Goal: Transaction & Acquisition: Purchase product/service

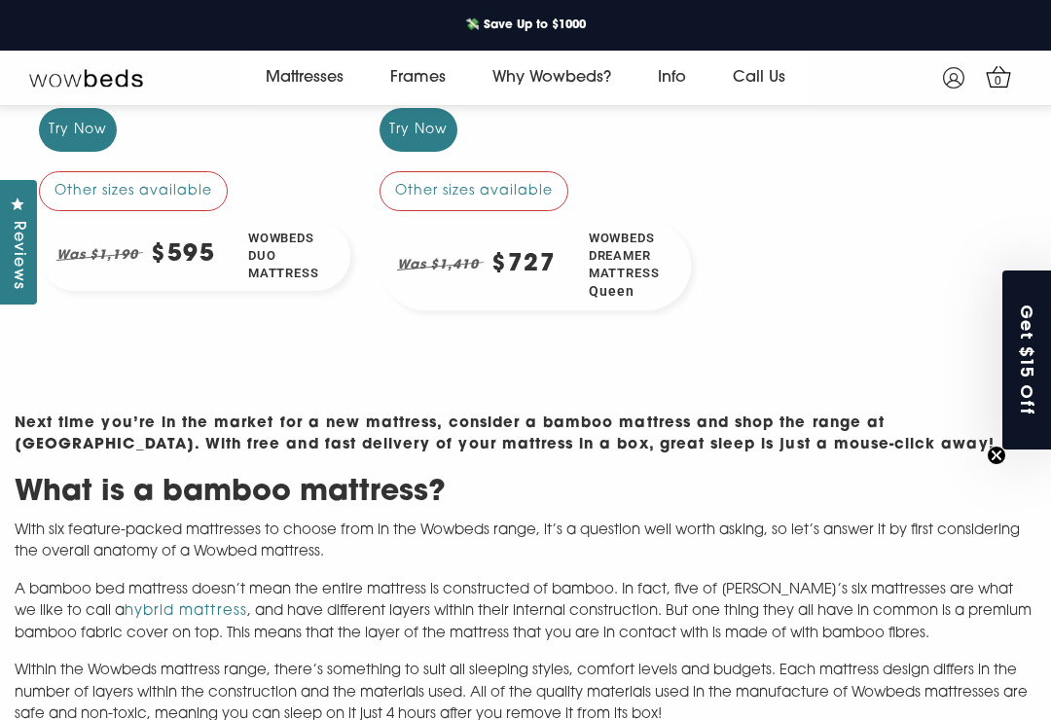
scroll to position [758, 0]
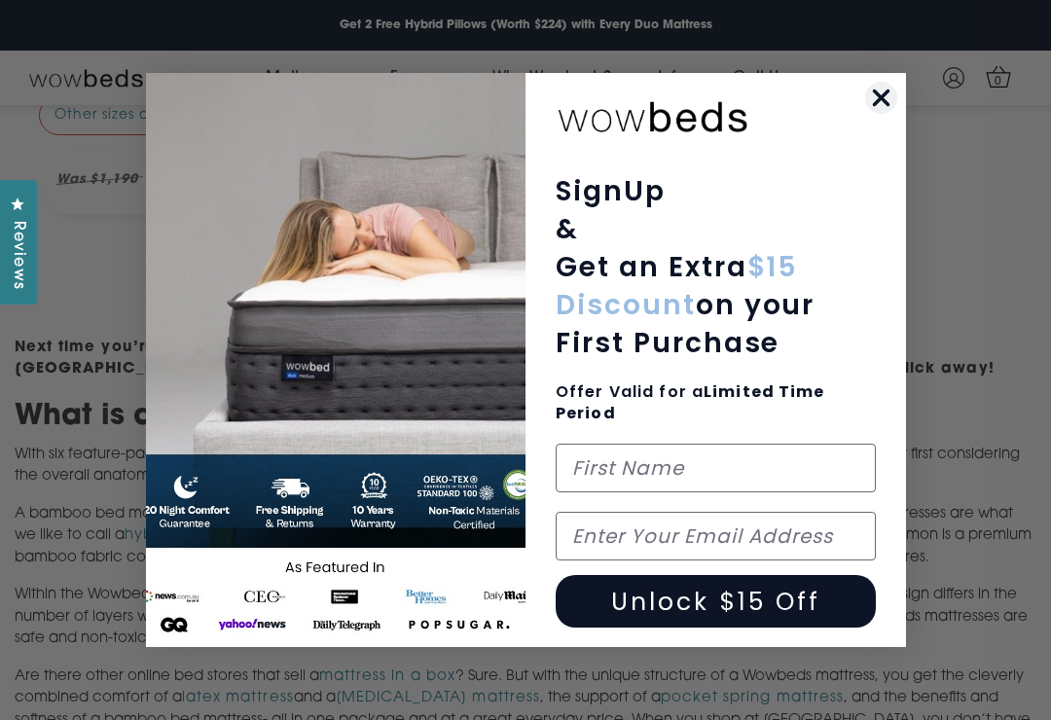
click at [861, 115] on div "POPUP Form" at bounding box center [716, 125] width 332 height 75
click at [865, 98] on icon "Close dialog" at bounding box center [881, 98] width 34 height 34
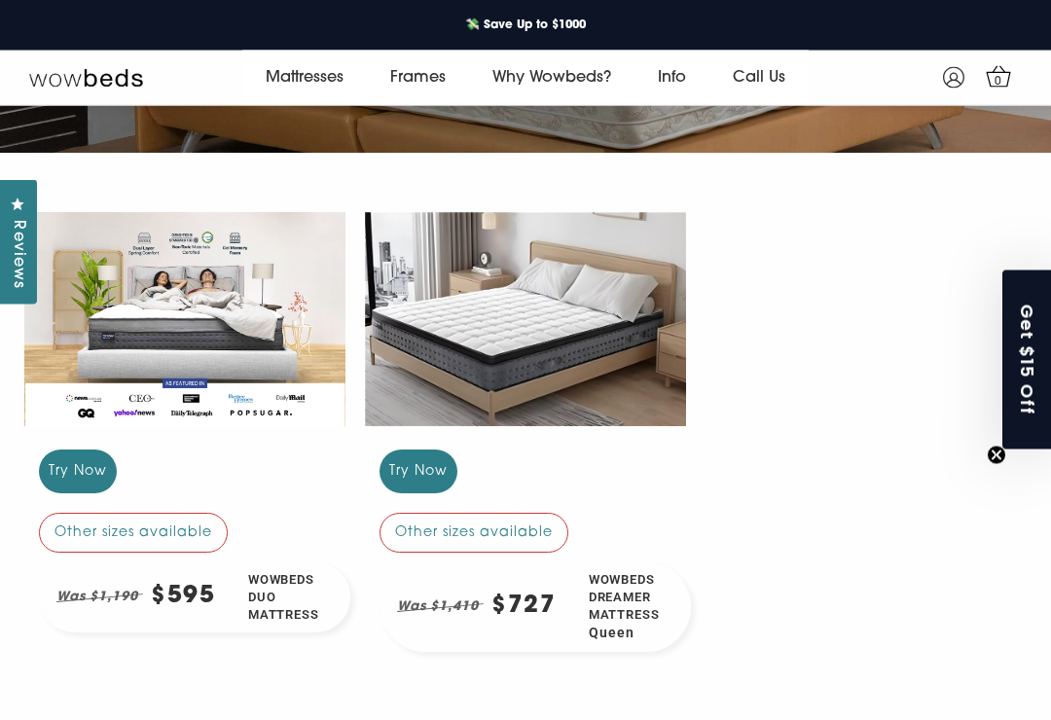
scroll to position [341, 0]
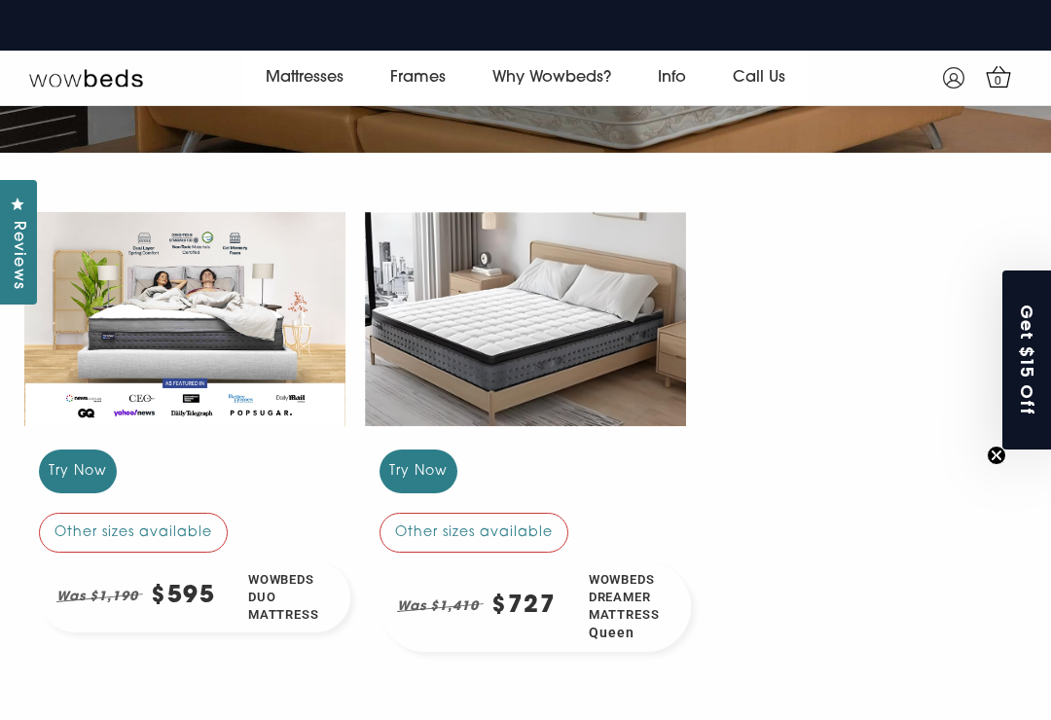
click at [494, 532] on div "Other sizes available" at bounding box center [474, 532] width 189 height 39
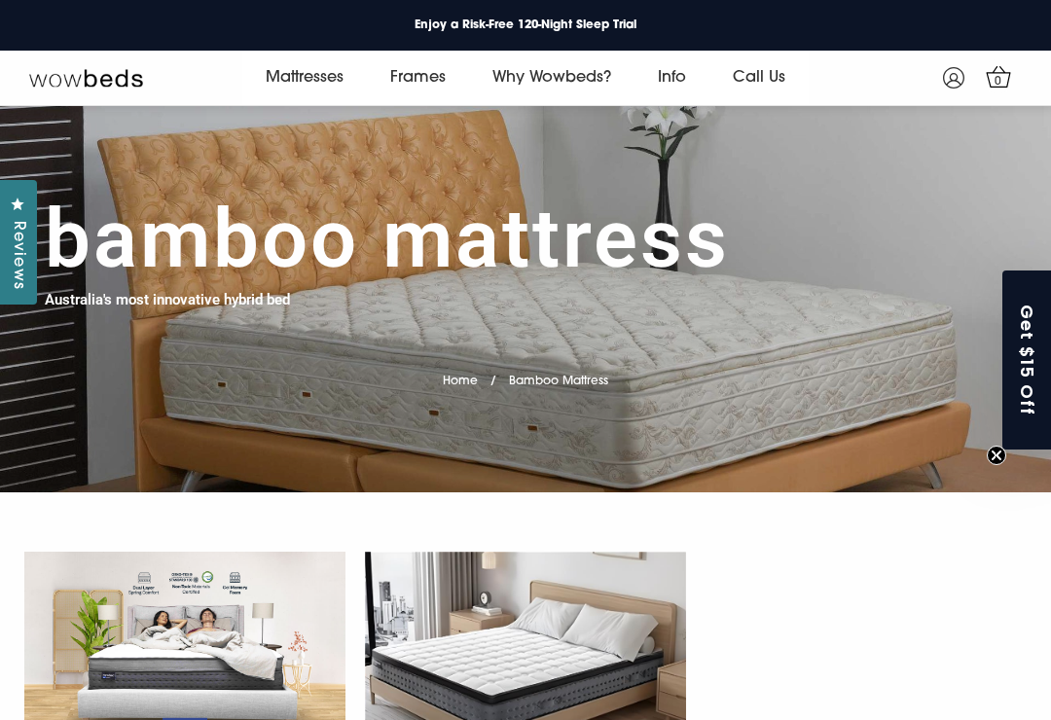
scroll to position [371, 0]
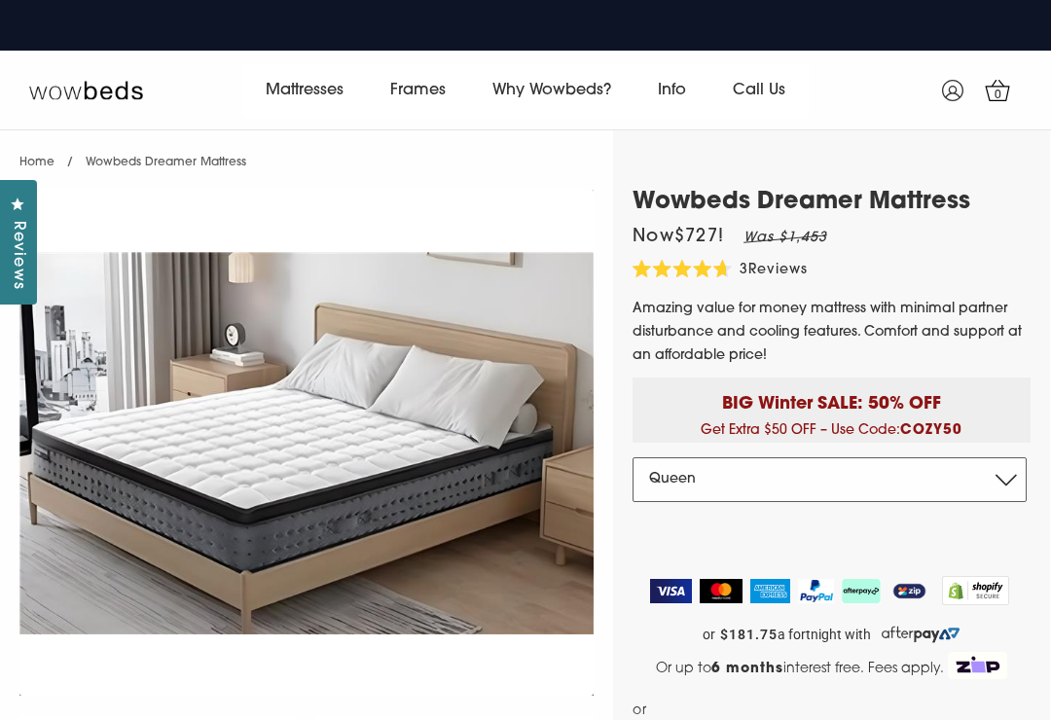
click at [978, 477] on select "Double Queen King" at bounding box center [830, 480] width 394 height 45
select select "Double"
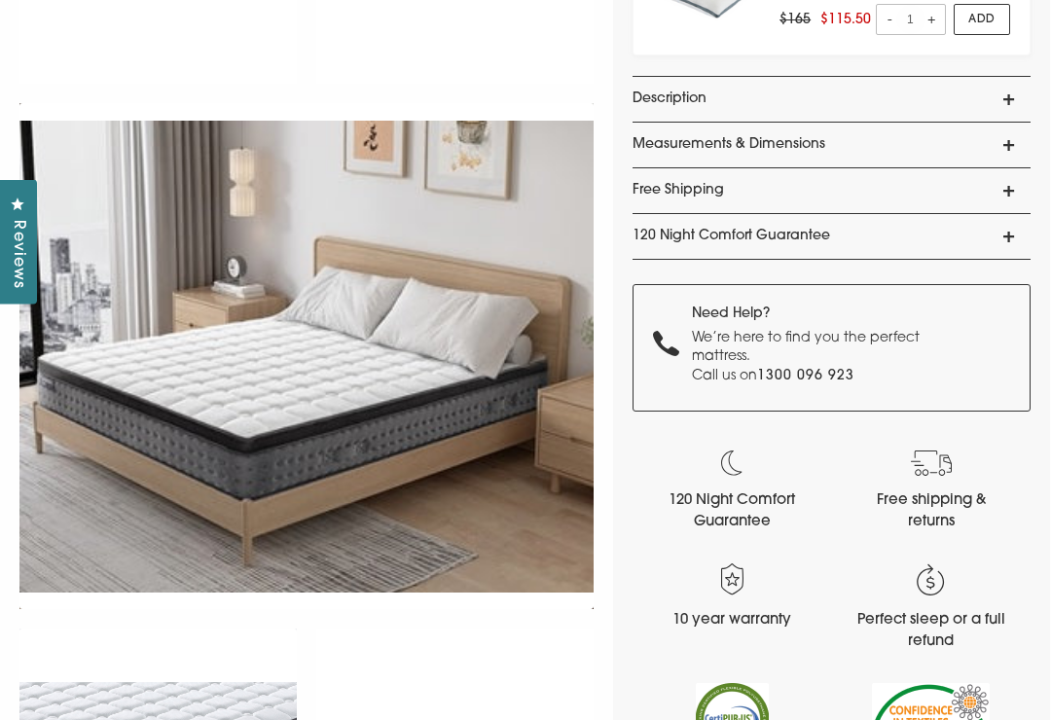
scroll to position [925, 0]
click at [997, 98] on link "Description" at bounding box center [832, 98] width 398 height 45
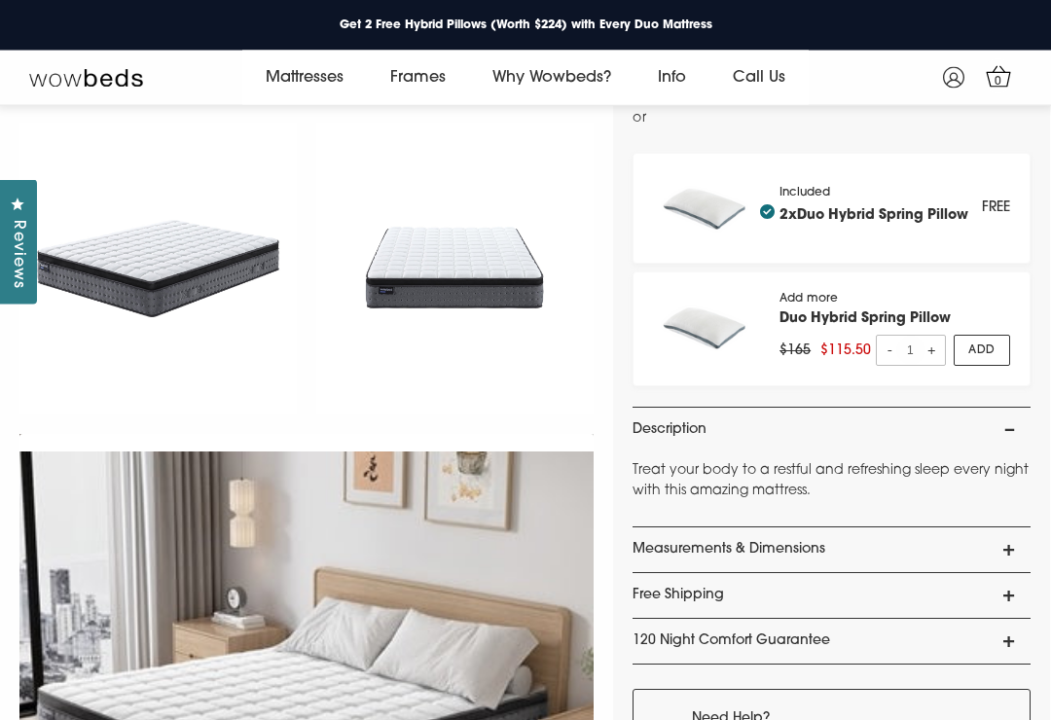
scroll to position [0, 0]
